Goal: Task Accomplishment & Management: Manage account settings

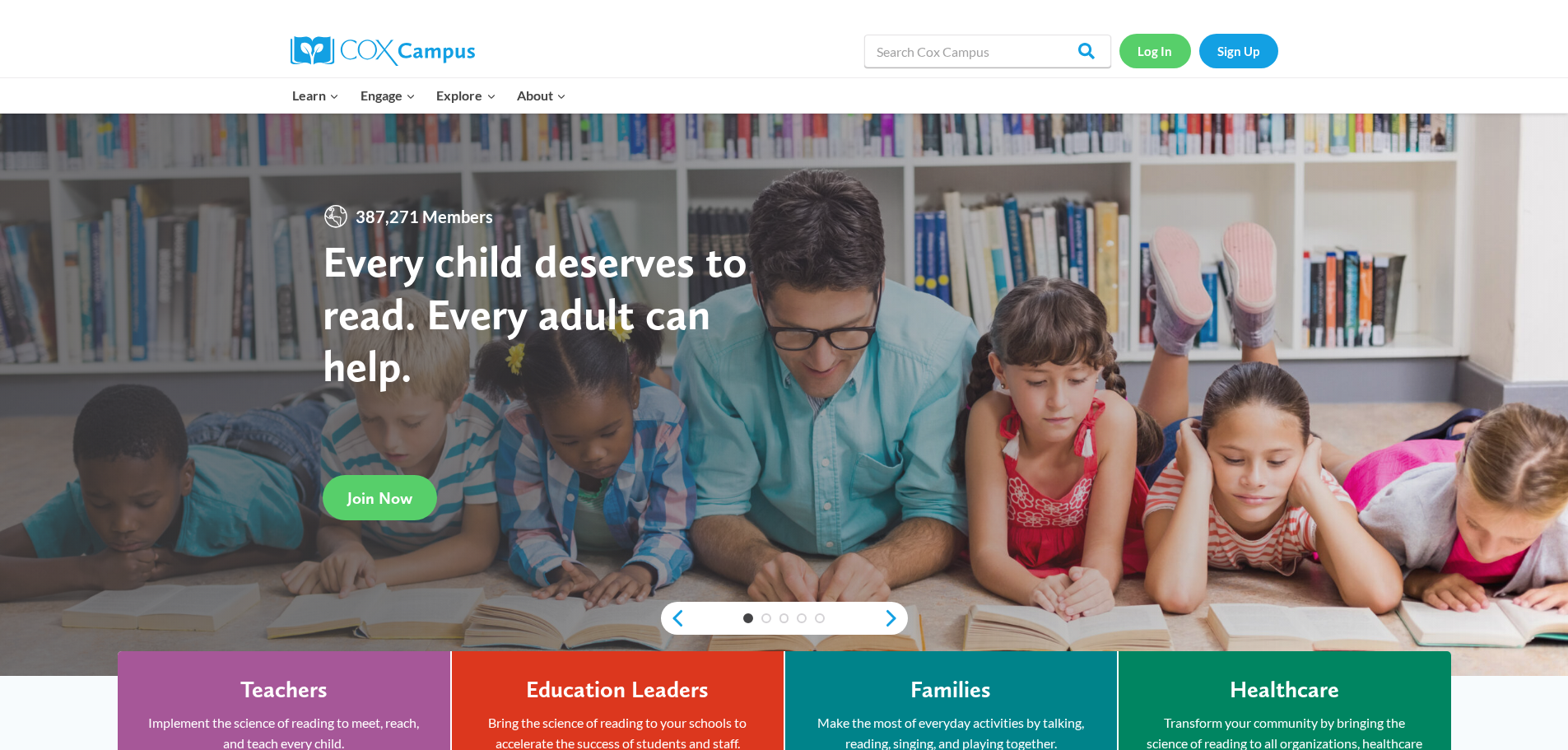
click at [1155, 49] on link "Log In" at bounding box center [1156, 51] width 71 height 34
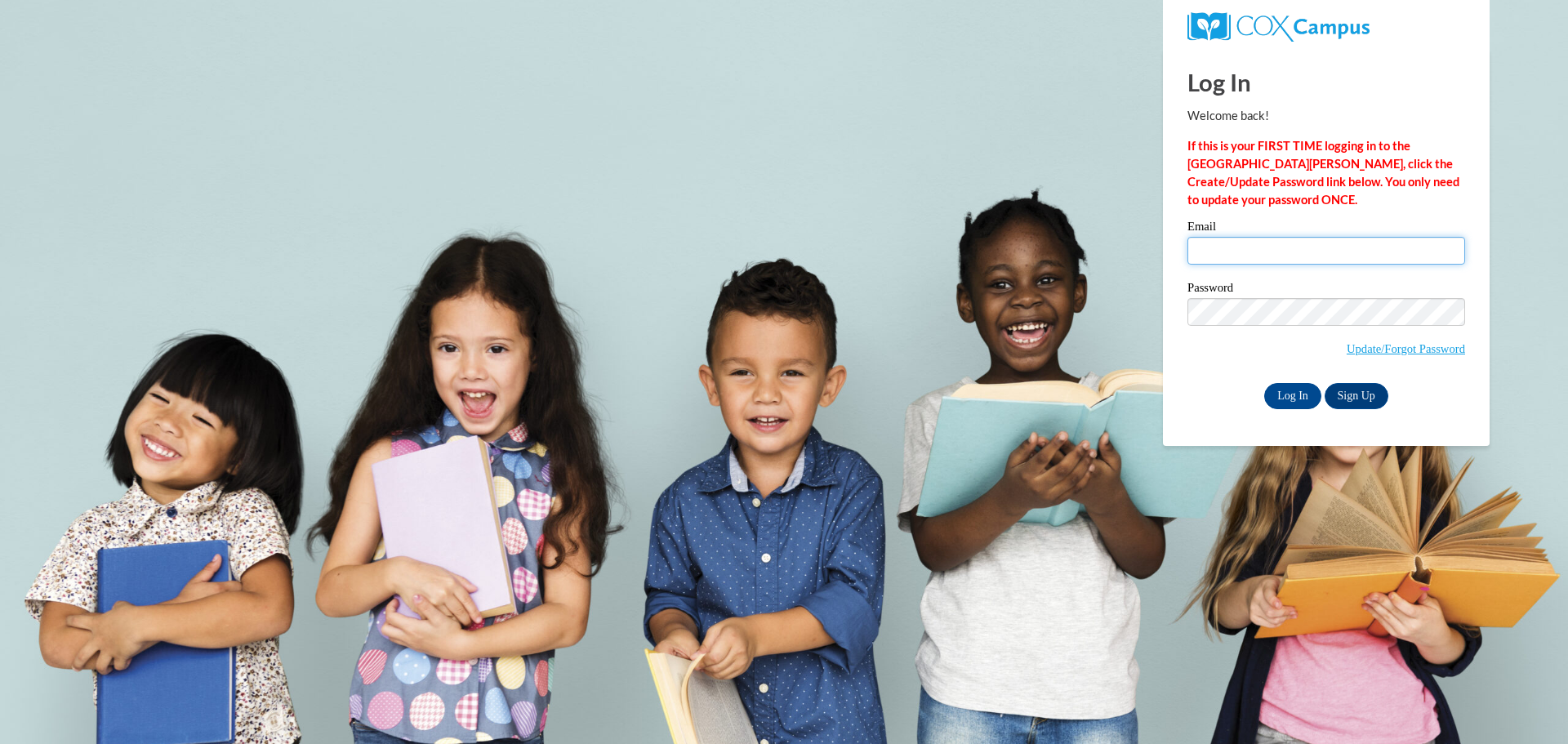
click at [1251, 245] on input "Email" at bounding box center [1326, 251] width 278 height 28
type input "kvanderaa@wfsd.k12.wi.us"
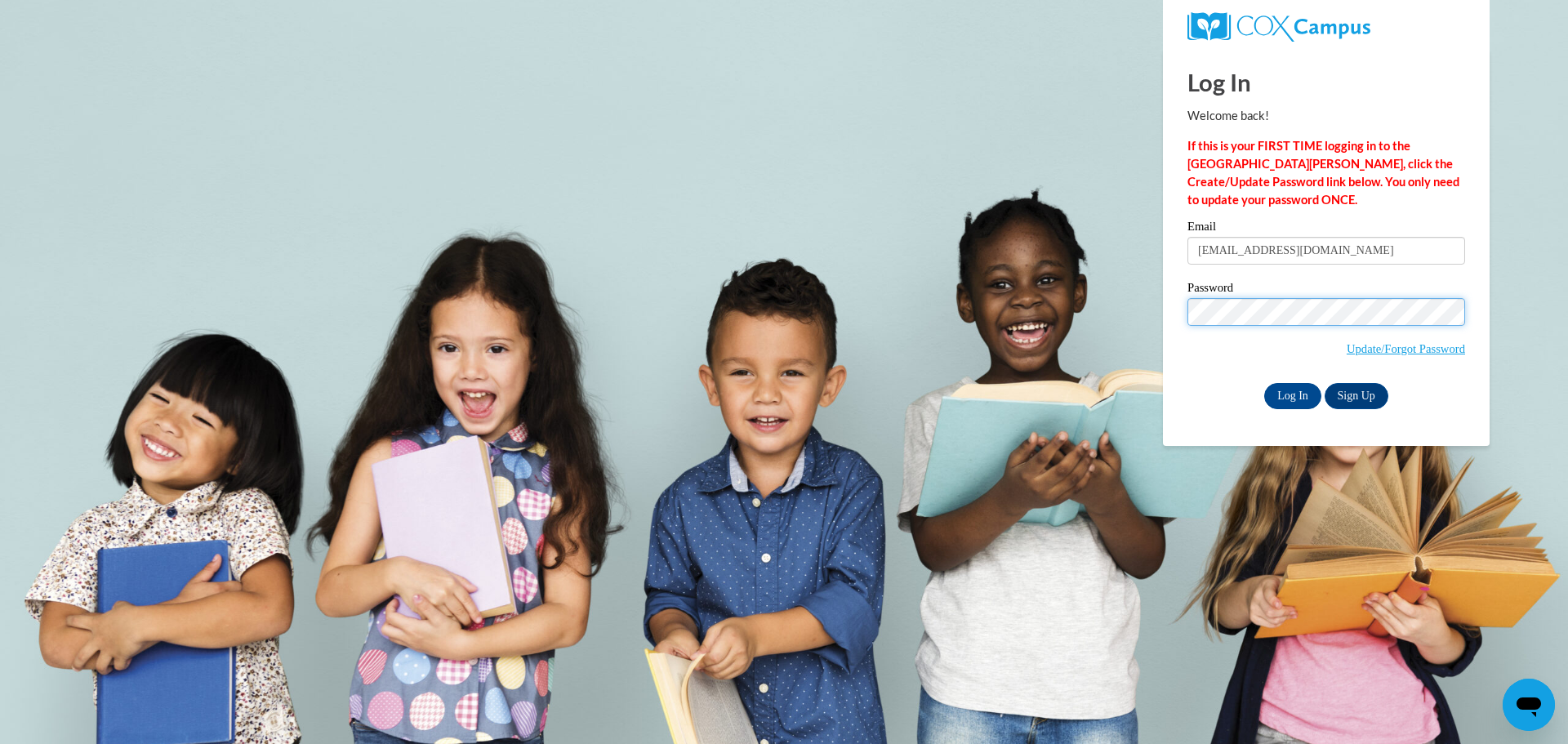
click at [1265, 383] on input "Log In" at bounding box center [1293, 396] width 57 height 26
click at [1305, 392] on input "Log In" at bounding box center [1293, 396] width 57 height 26
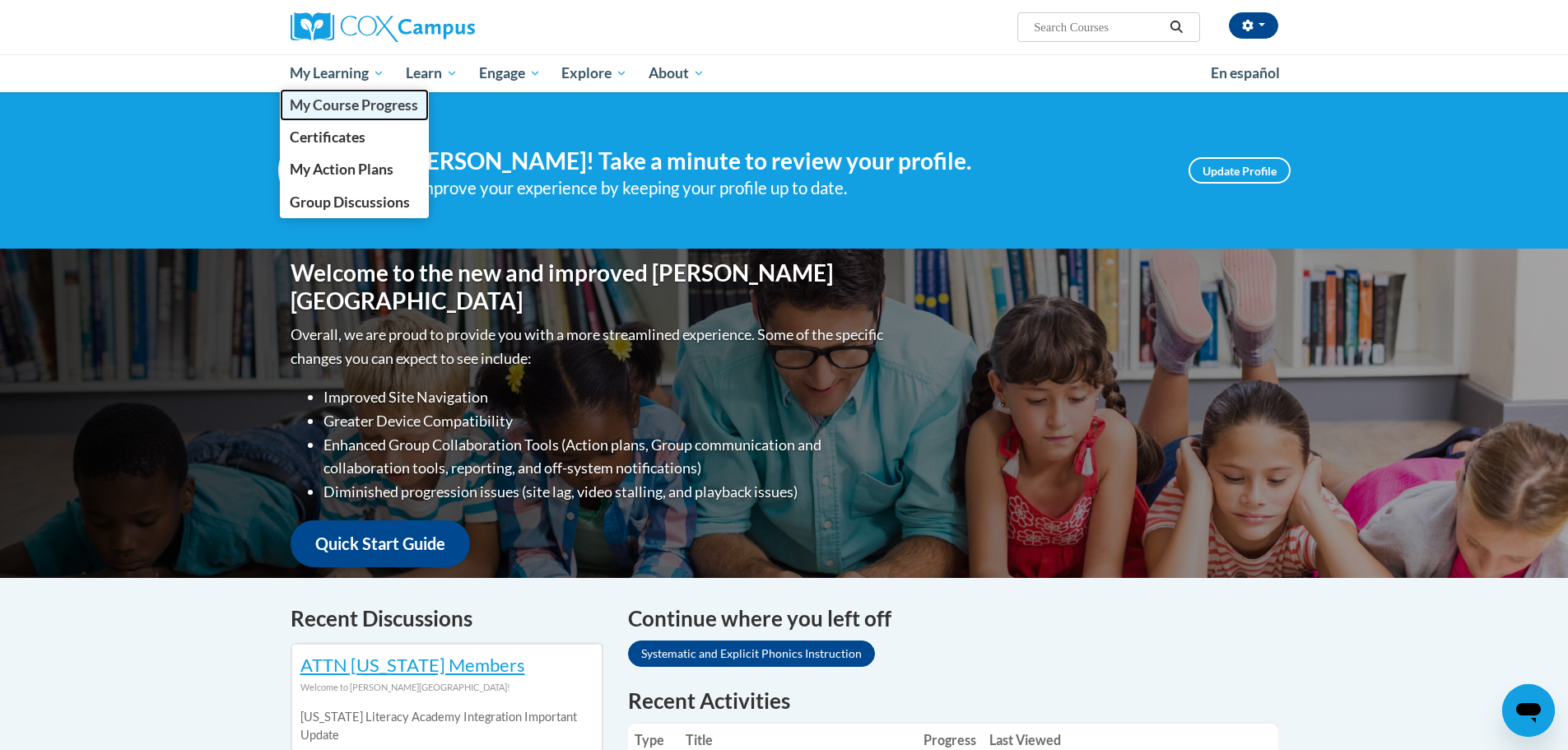
click at [358, 101] on span "My Course Progress" at bounding box center [353, 105] width 128 height 17
